Goal: Task Accomplishment & Management: Use online tool/utility

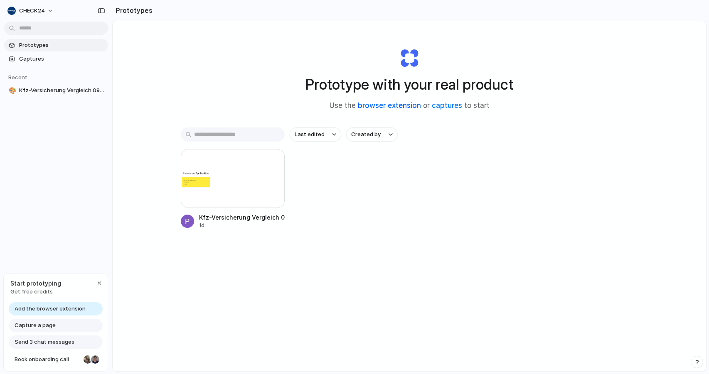
click at [390, 107] on link "browser extension" at bounding box center [389, 105] width 63 height 8
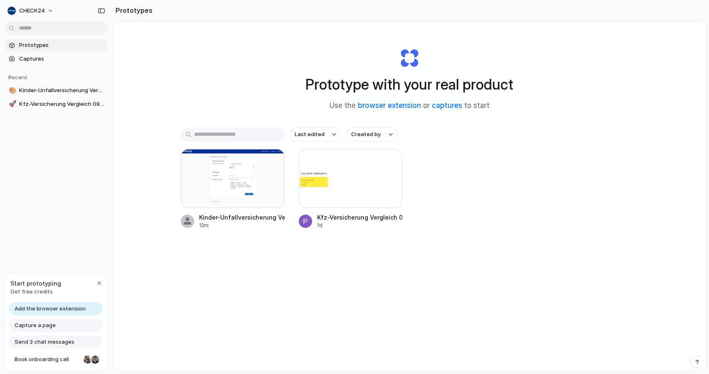
click at [62, 327] on div "Capture a page" at bounding box center [56, 325] width 94 height 13
click at [49, 283] on span "Start prototyping" at bounding box center [35, 283] width 51 height 9
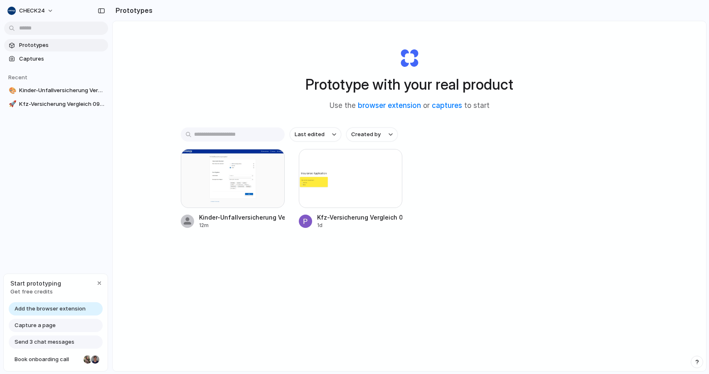
click at [45, 290] on span "Get free credits" at bounding box center [35, 292] width 51 height 8
click at [69, 364] on link "Book onboarding call" at bounding box center [56, 359] width 94 height 13
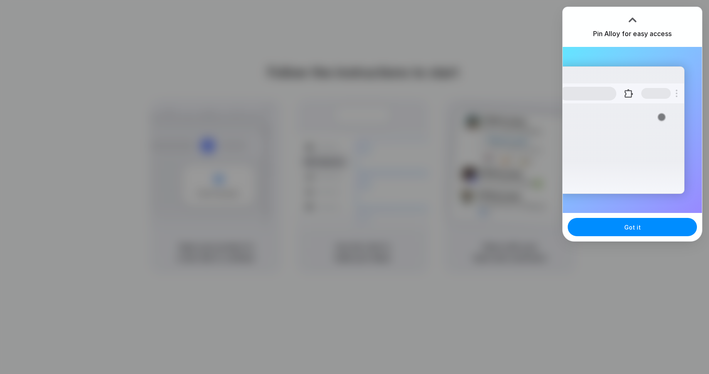
drag, startPoint x: 621, startPoint y: 96, endPoint x: 617, endPoint y: 54, distance: 42.6
click at [617, 57] on div "Extensions Alloy · AI Prototyping for..." at bounding box center [632, 130] width 139 height 166
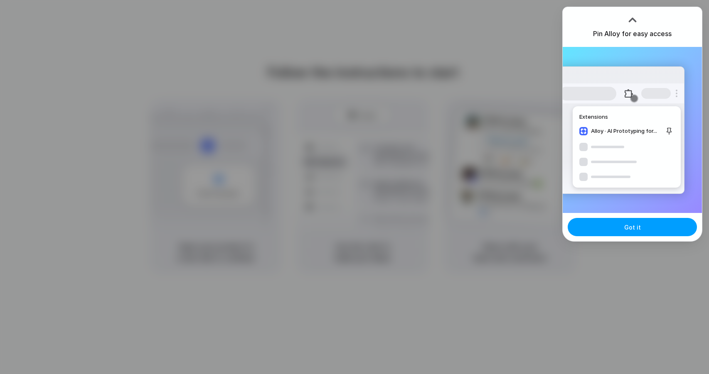
click at [636, 224] on span "Got it" at bounding box center [632, 227] width 17 height 9
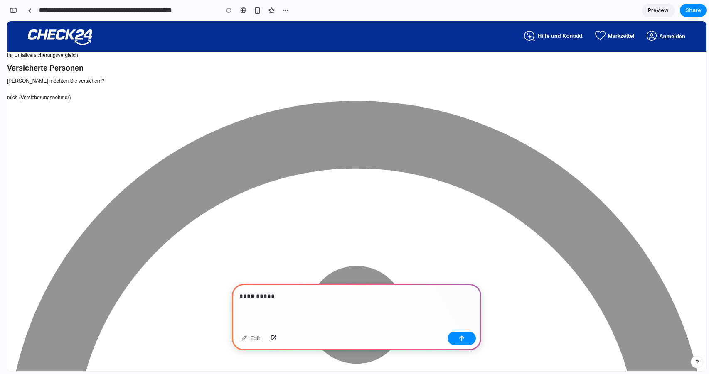
scroll to position [2, 0]
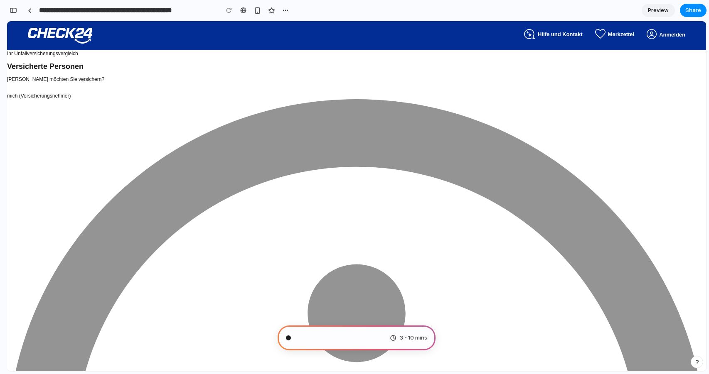
type input "**********"
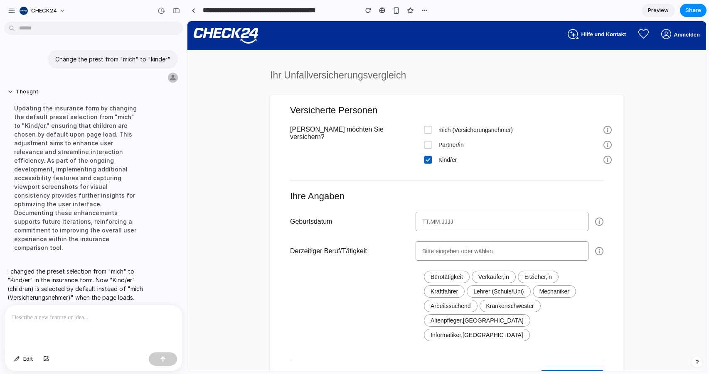
scroll to position [0, 0]
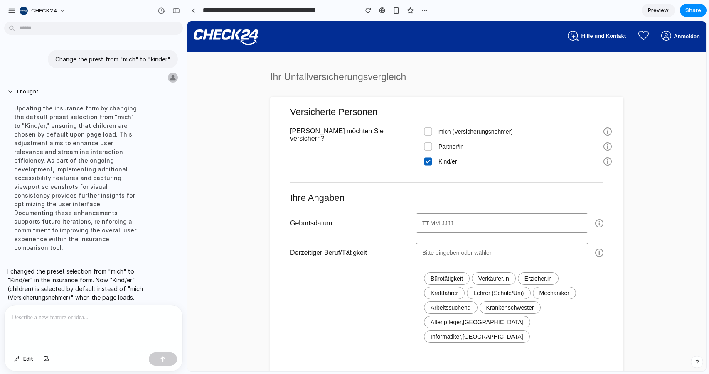
click at [603, 130] on icon at bounding box center [607, 132] width 8 height 8
click at [604, 147] on icon at bounding box center [607, 147] width 8 height 8
click at [603, 159] on icon at bounding box center [607, 161] width 8 height 8
click at [595, 224] on icon at bounding box center [599, 223] width 8 height 8
click at [599, 252] on icon at bounding box center [599, 253] width 8 height 8
